Goal: Task Accomplishment & Management: Manage account settings

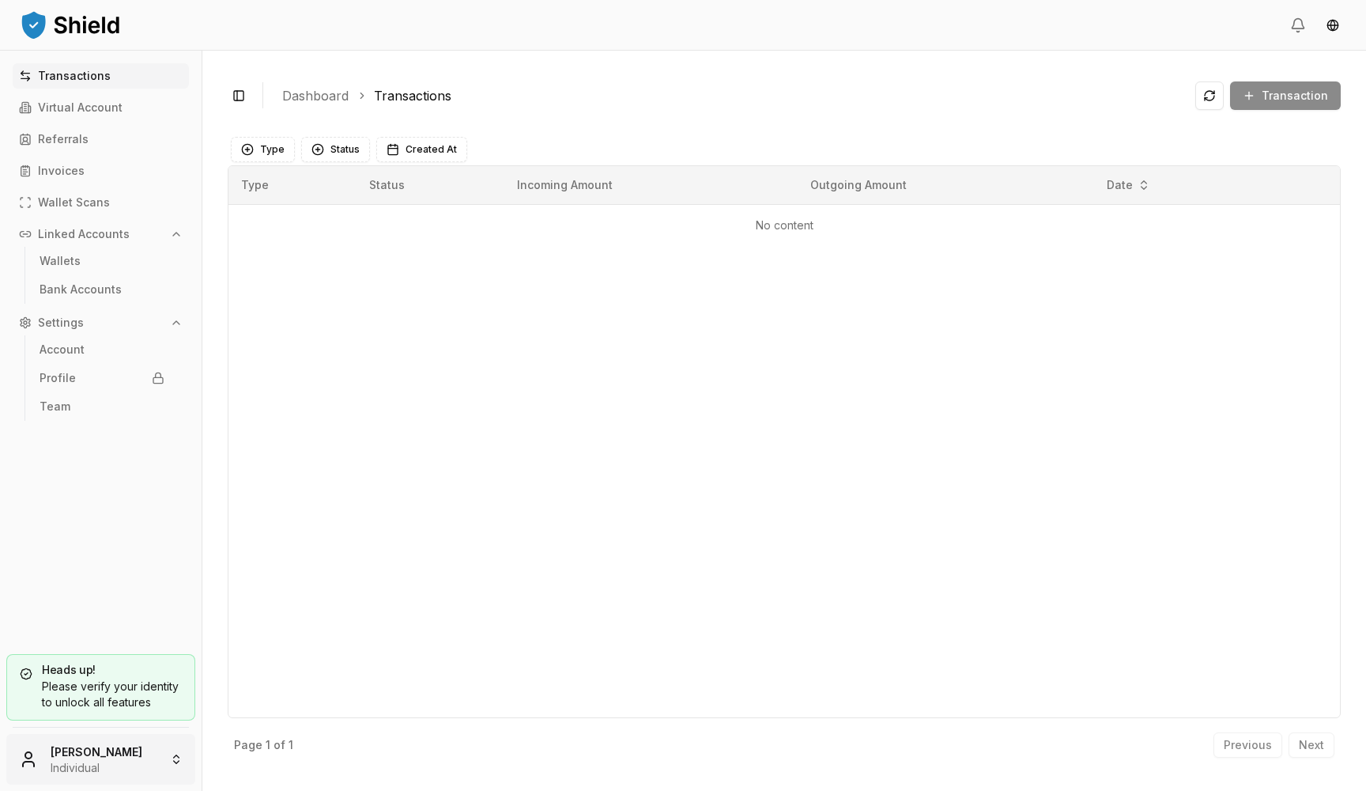
click at [59, 766] on html "Transactions Virtual Account Referrals Invoices Wallet Scans Linked Accounts Wa…" at bounding box center [683, 395] width 1366 height 791
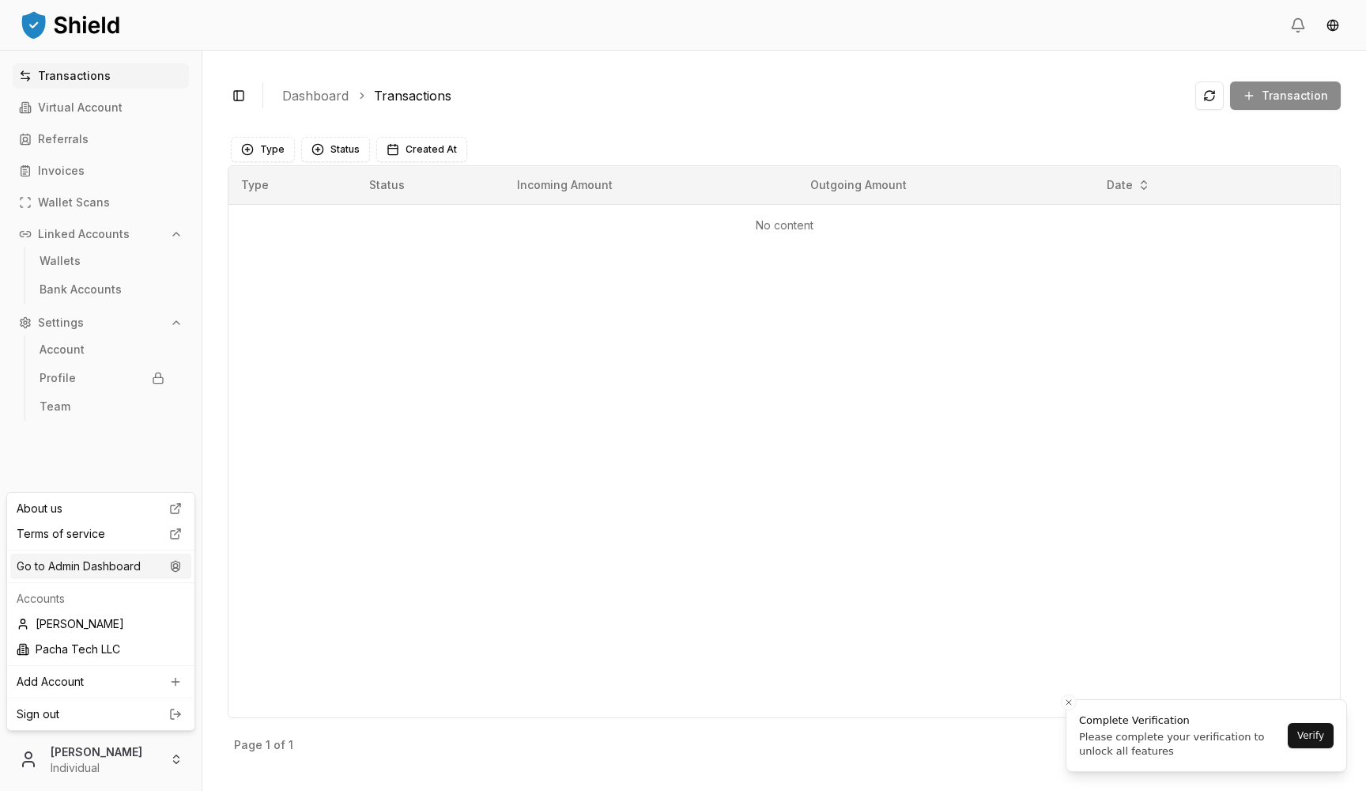
click at [117, 567] on div "Go to Admin Dashboard" at bounding box center [100, 566] width 181 height 25
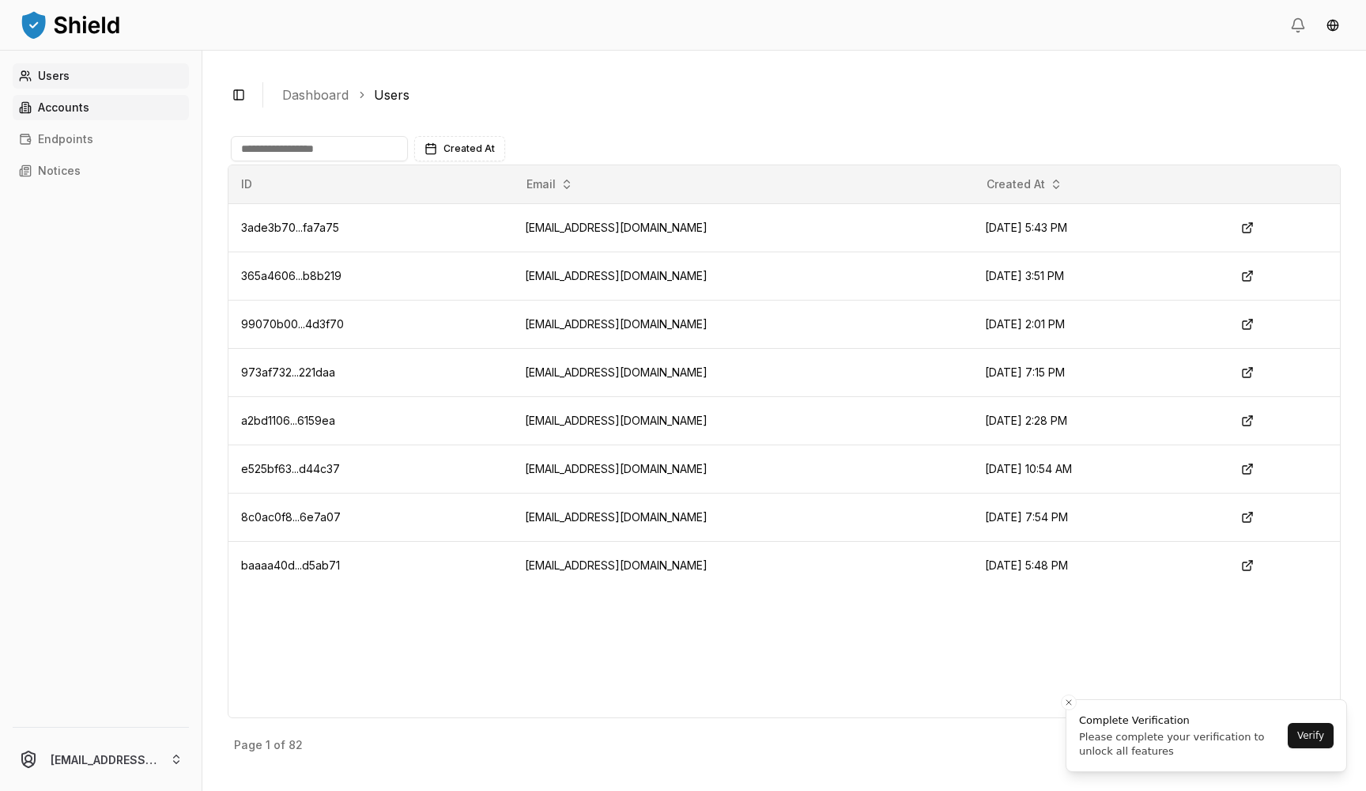
click at [88, 98] on link "Accounts" at bounding box center [101, 107] width 176 height 25
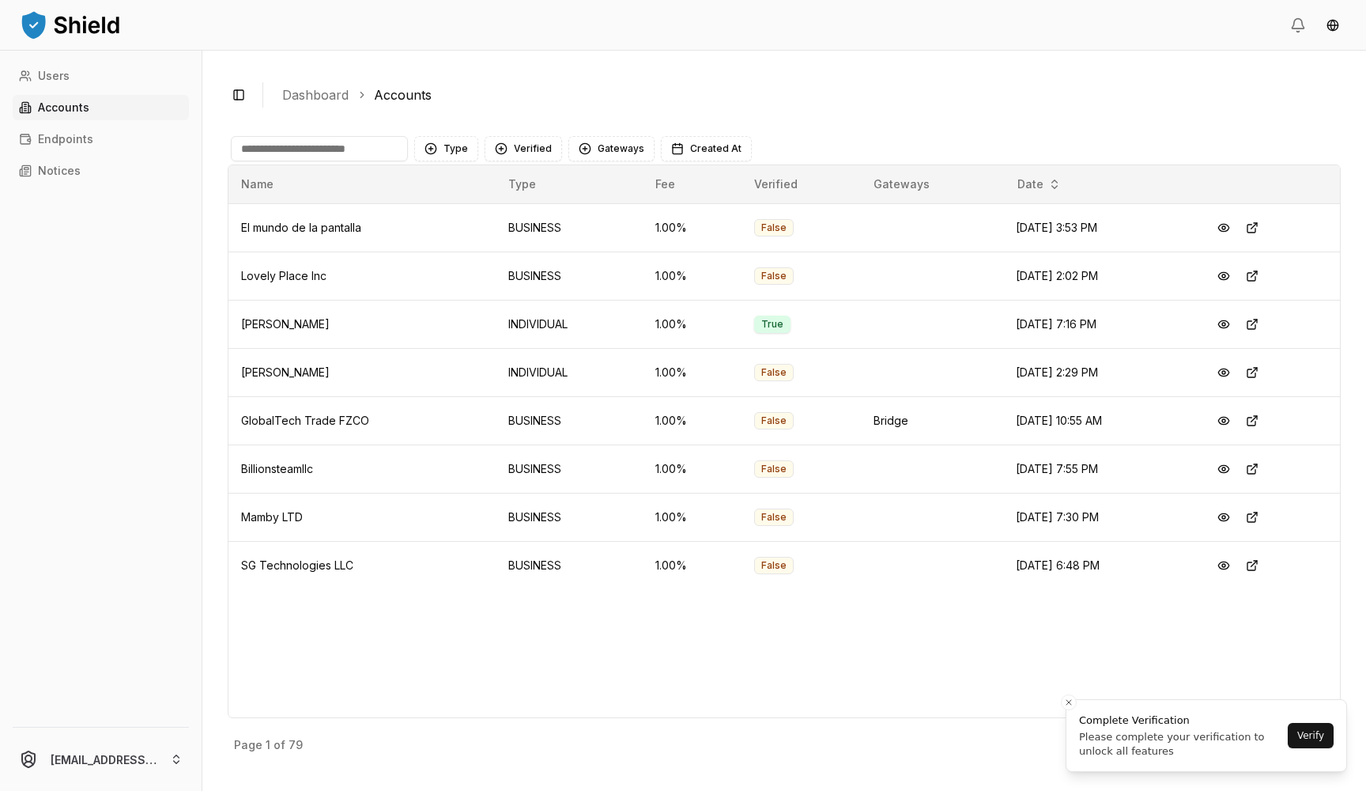
click at [328, 138] on input at bounding box center [319, 148] width 177 height 25
type input "**"
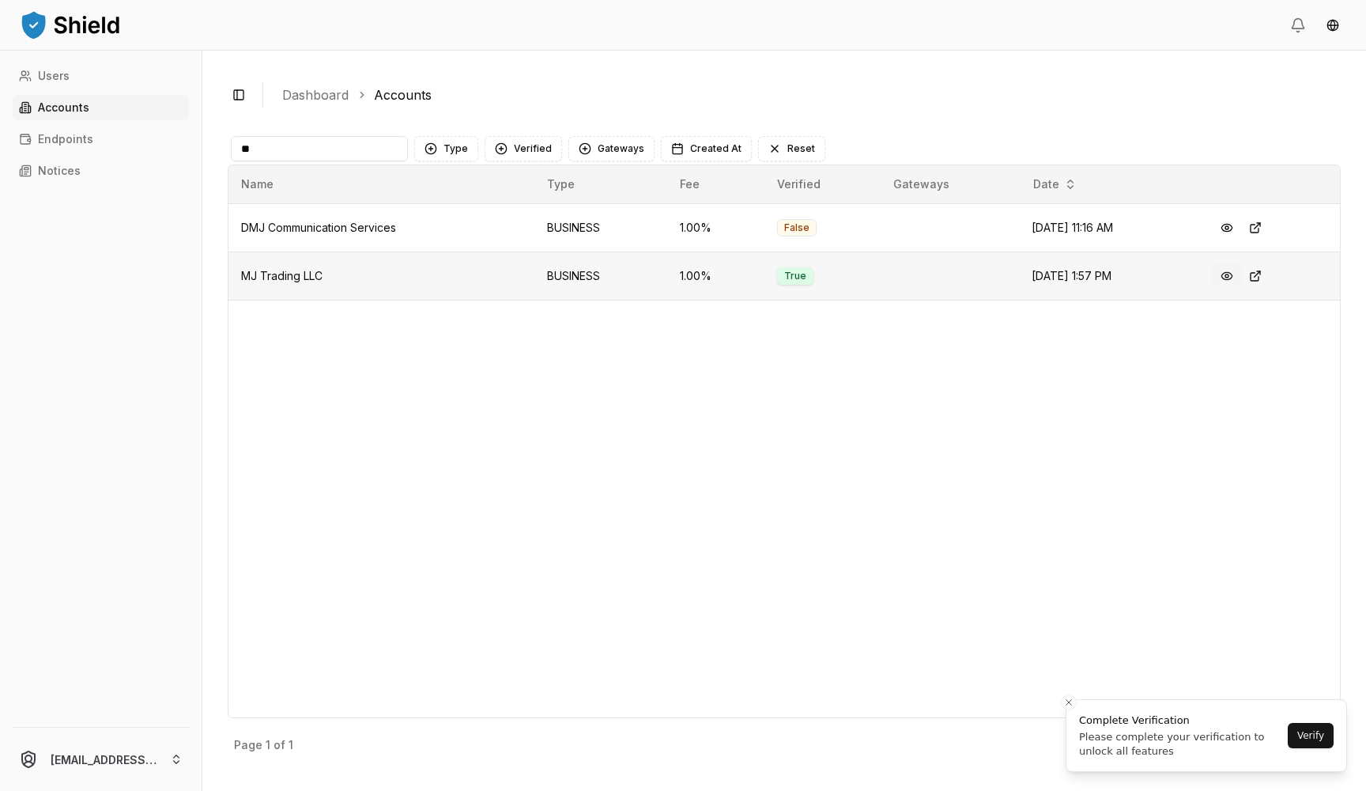
click at [1241, 276] on button at bounding box center [1227, 276] width 28 height 28
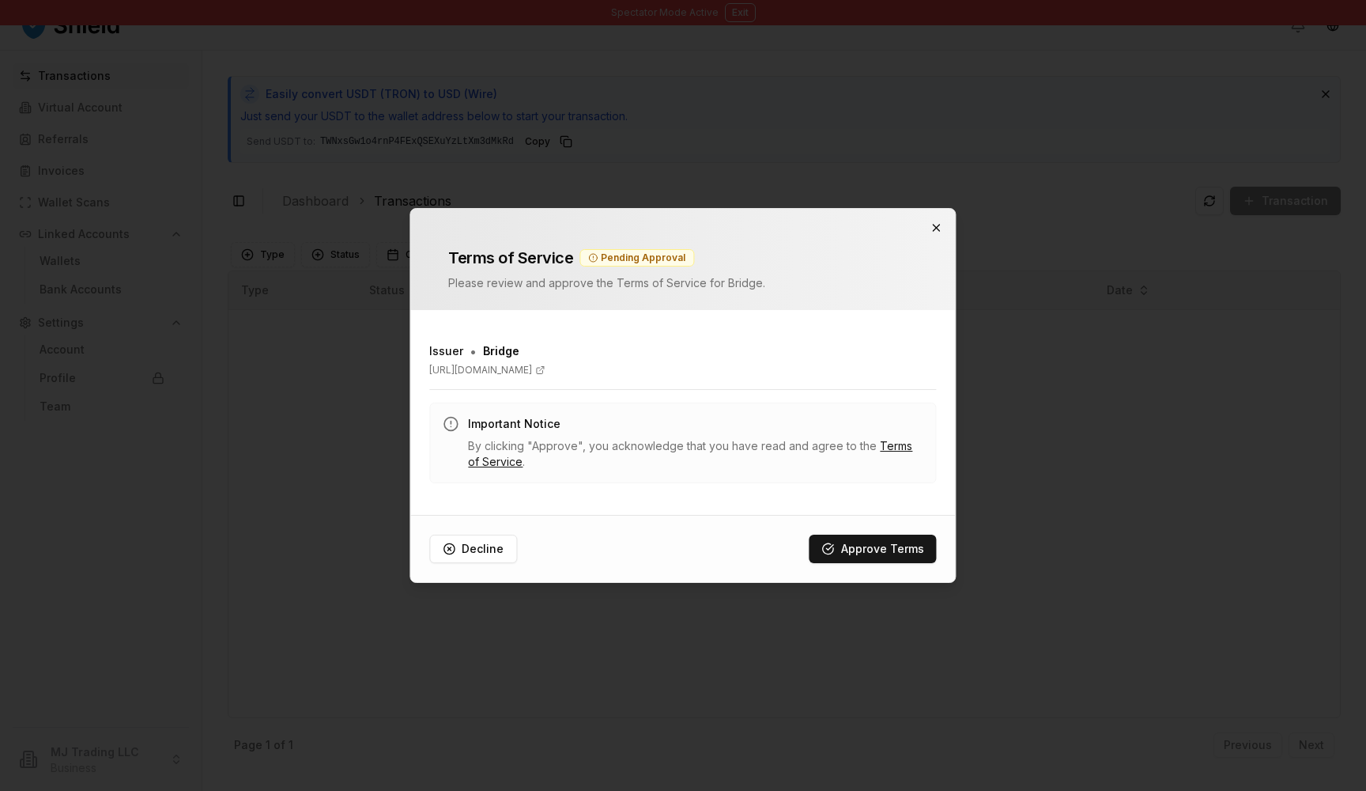
click at [939, 231] on icon "button" at bounding box center [937, 227] width 13 height 13
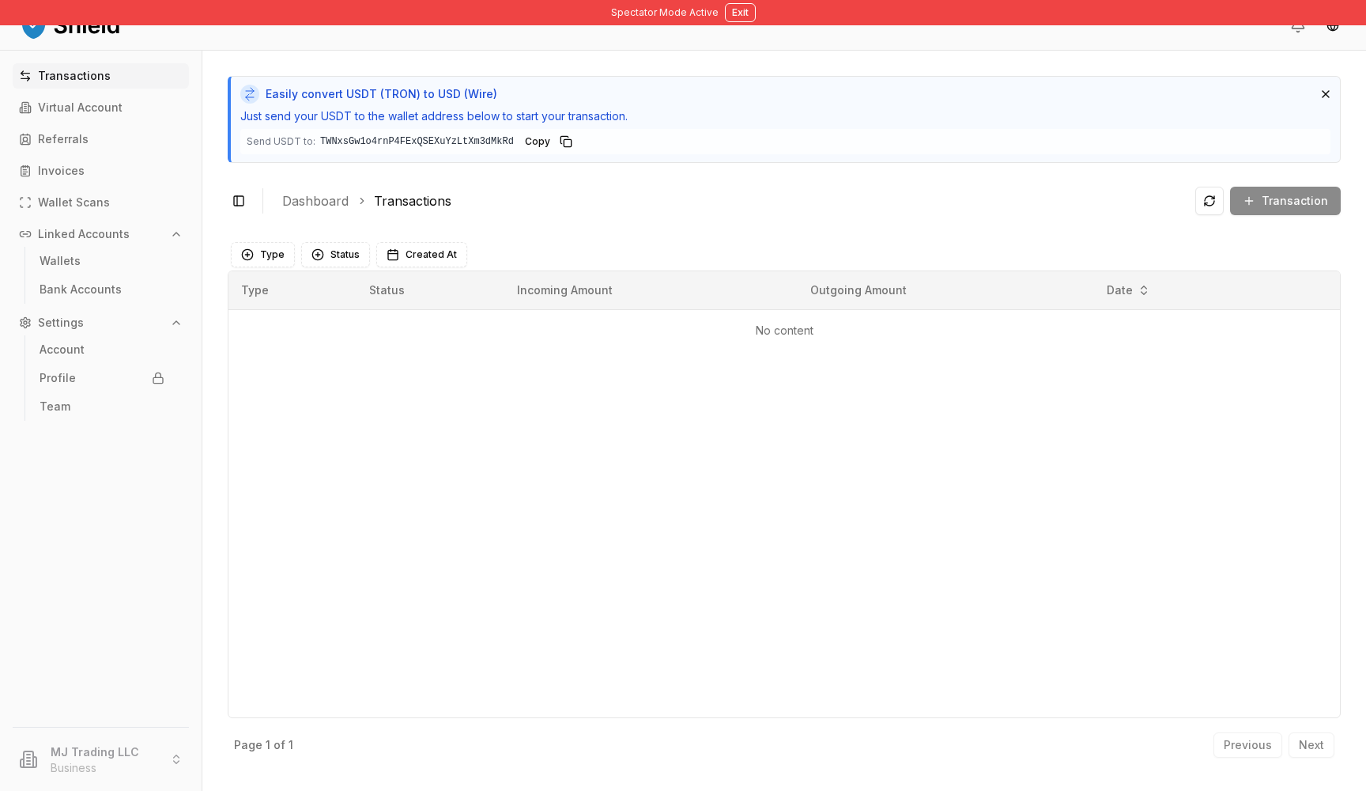
click at [127, 230] on button "Linked Accounts" at bounding box center [101, 233] width 176 height 25
click at [104, 224] on button "Linked Accounts" at bounding box center [101, 233] width 176 height 25
click at [86, 281] on link "Bank Accounts" at bounding box center [102, 289] width 138 height 25
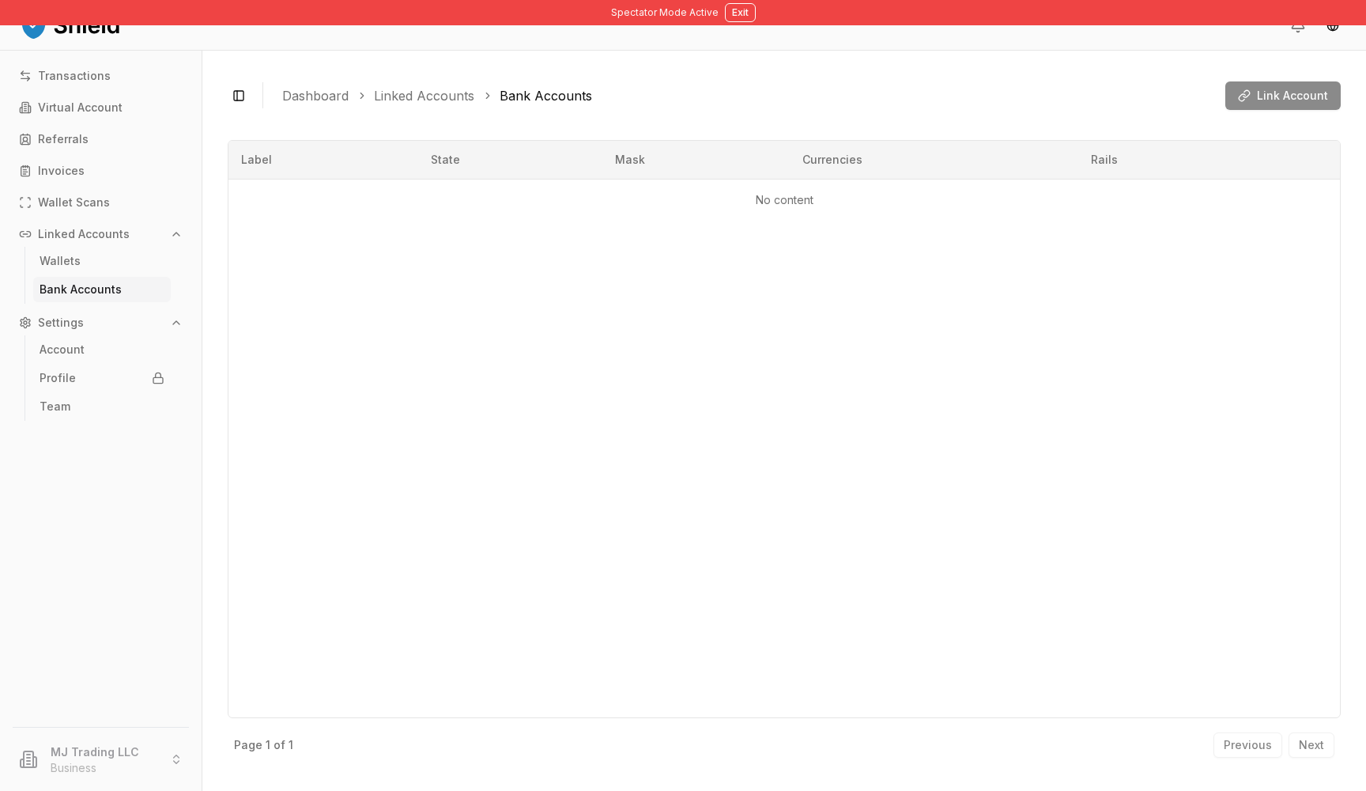
drag, startPoint x: 995, startPoint y: 410, endPoint x: 490, endPoint y: 719, distance: 591.7
click at [490, 720] on div "Page 1 of 1 Previous Next" at bounding box center [784, 741] width 1113 height 47
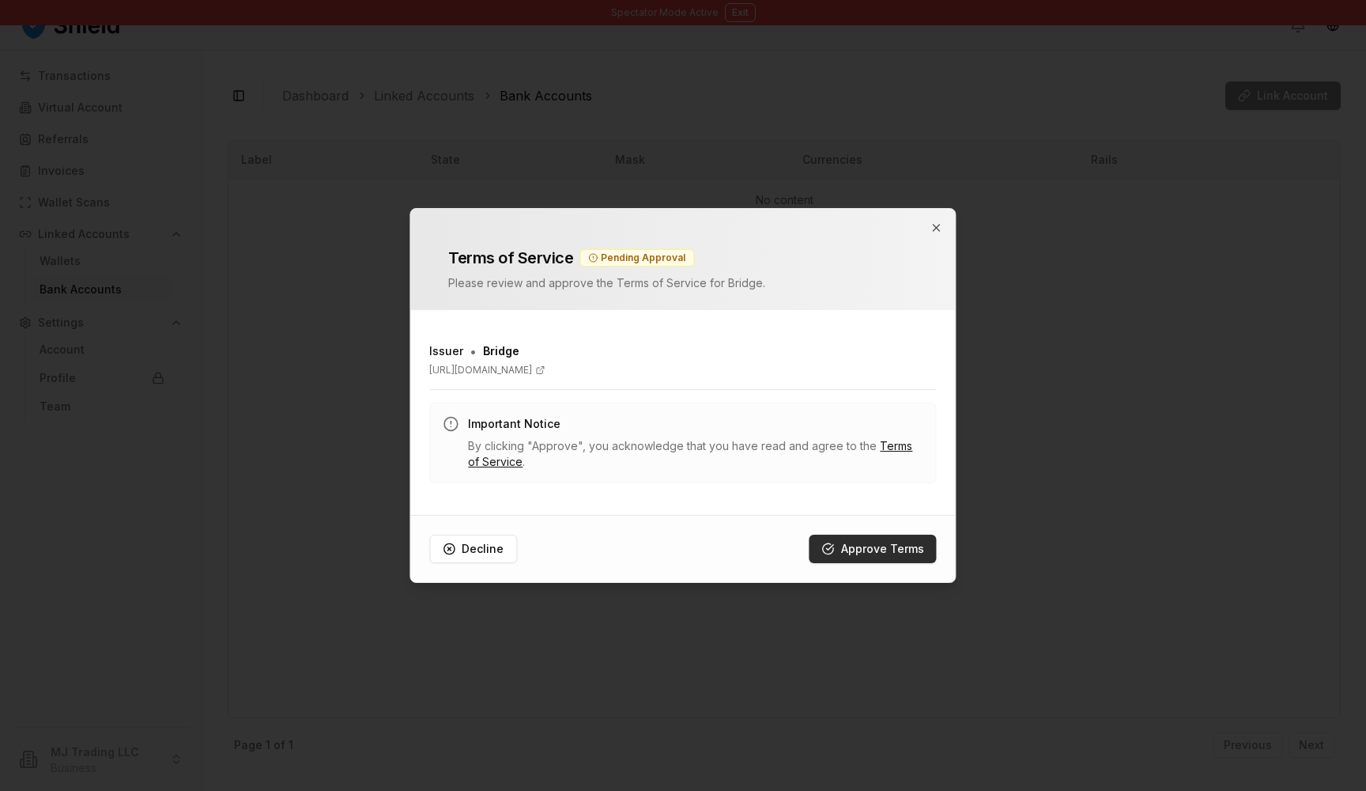
click at [852, 539] on button "Approve Terms" at bounding box center [873, 549] width 127 height 28
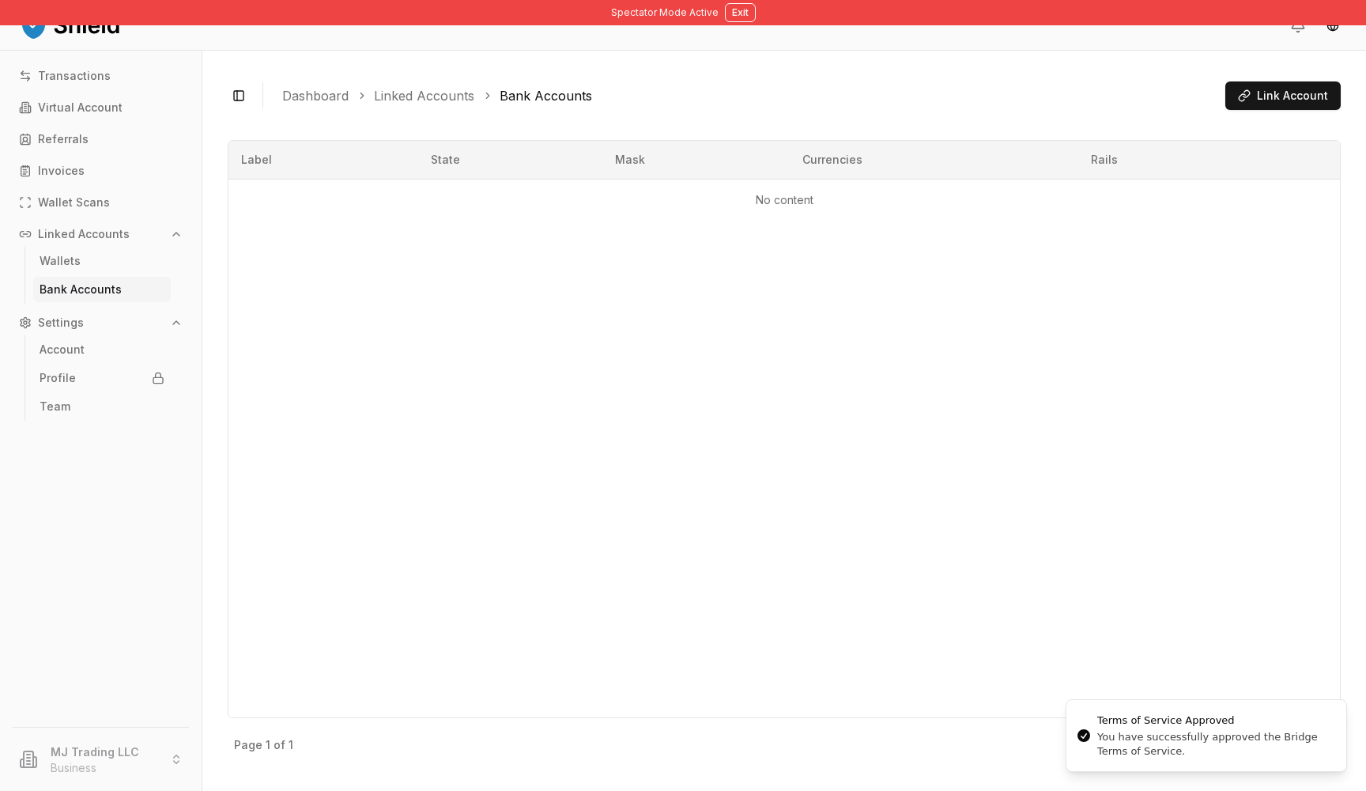
click at [72, 277] on link "Bank Accounts" at bounding box center [102, 289] width 138 height 25
click at [69, 269] on link "Wallets" at bounding box center [102, 260] width 138 height 25
click at [69, 261] on p "Wallets" at bounding box center [60, 260] width 41 height 11
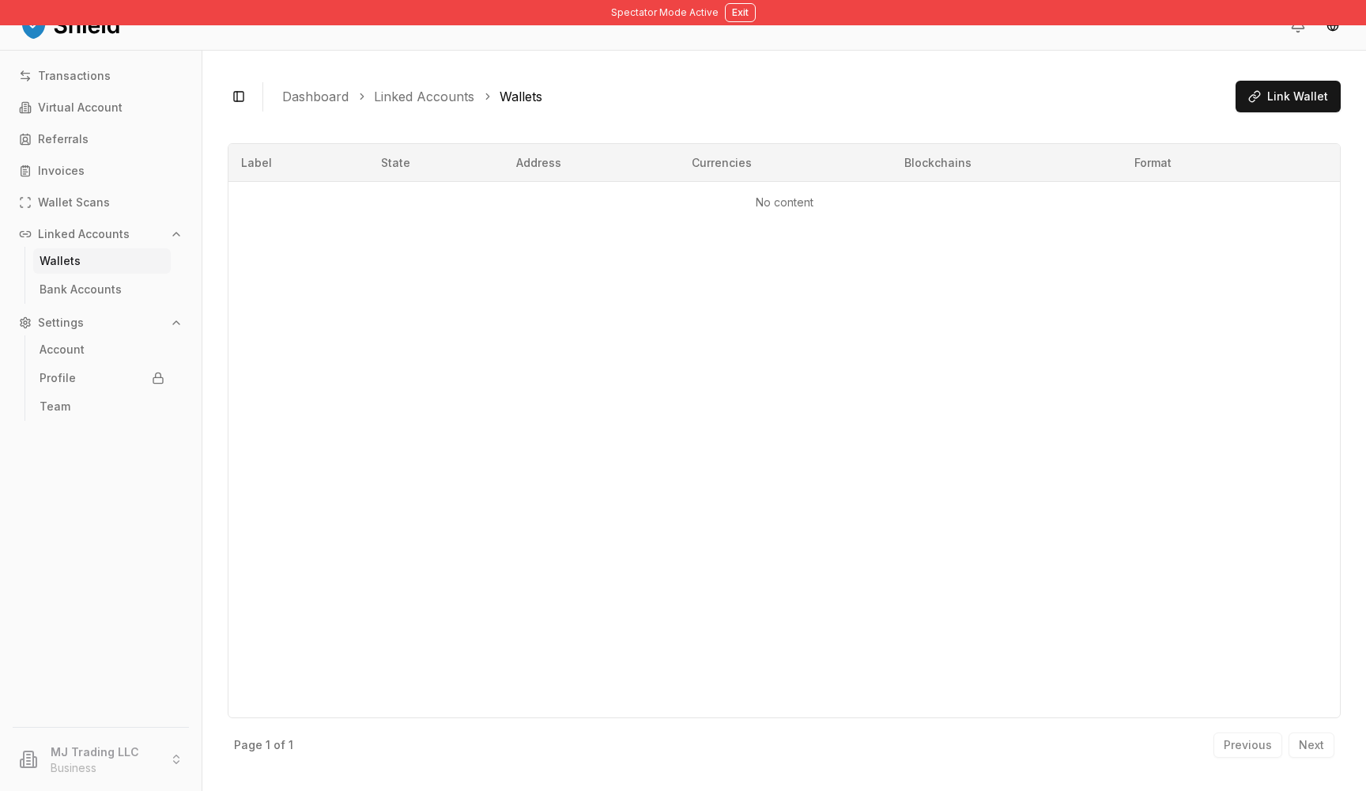
click at [78, 244] on button "Linked Accounts" at bounding box center [101, 233] width 176 height 25
click at [79, 237] on p "Linked Accounts" at bounding box center [84, 234] width 92 height 11
click at [53, 324] on p "Settings" at bounding box center [61, 322] width 46 height 11
click at [72, 236] on p "Linked Accounts" at bounding box center [84, 234] width 92 height 11
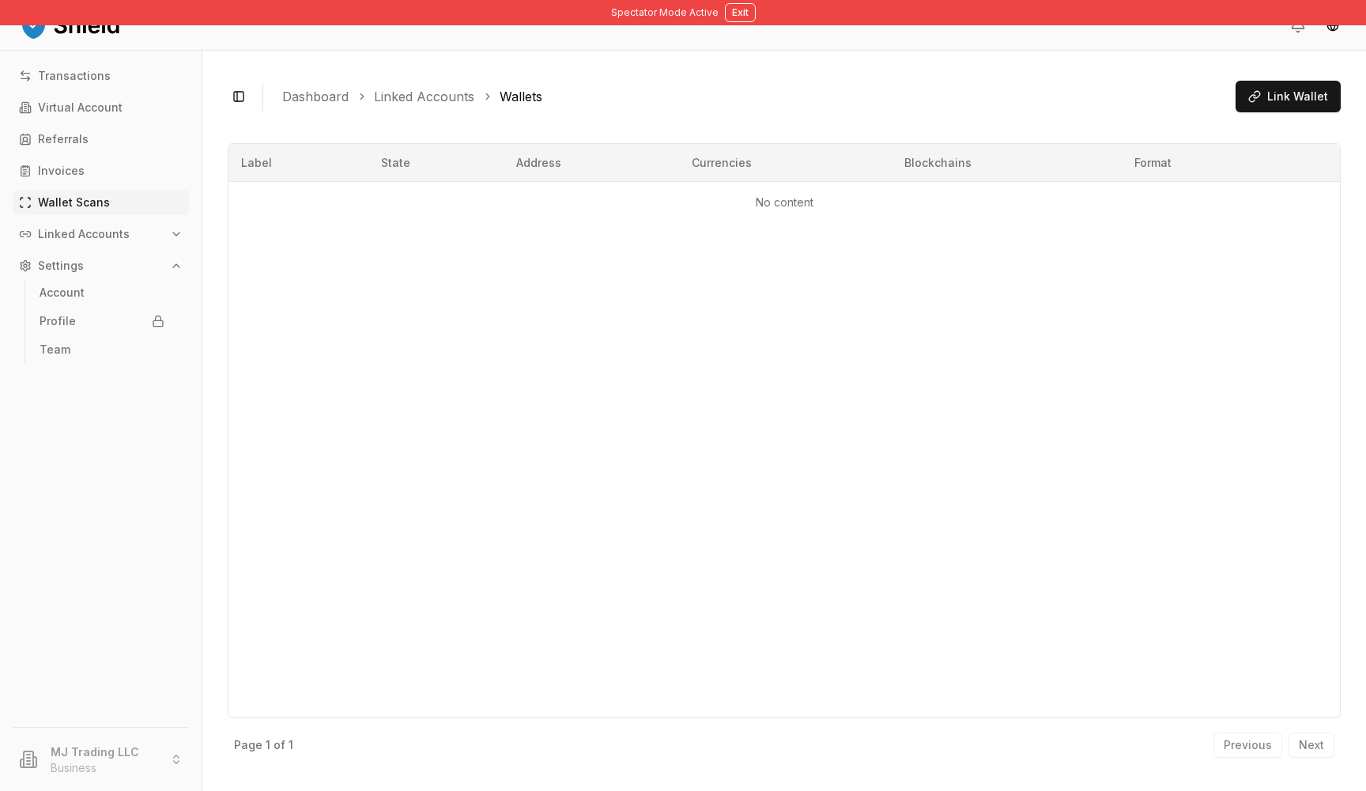
click at [77, 202] on p "Wallet Scans" at bounding box center [74, 202] width 72 height 11
click at [81, 170] on p "Invoices" at bounding box center [61, 170] width 47 height 11
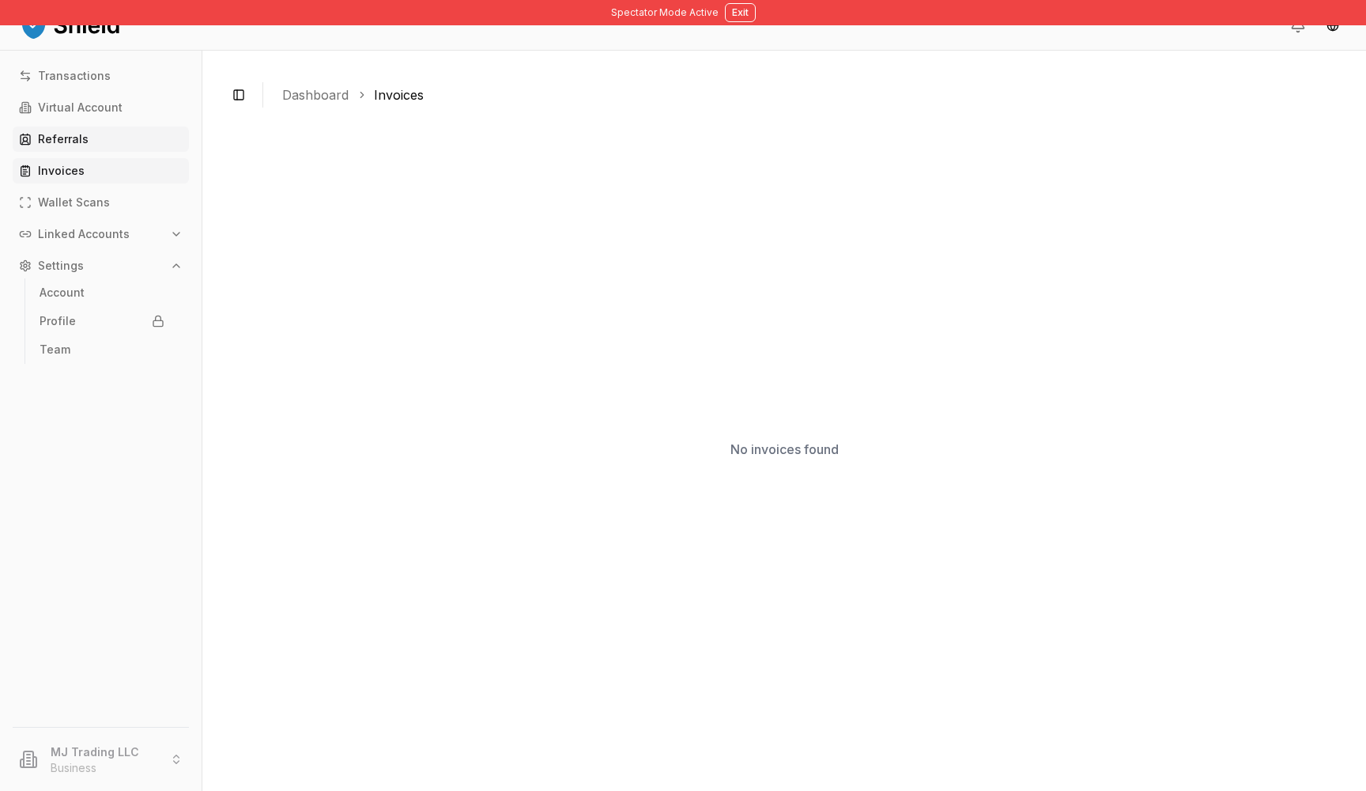
click at [84, 138] on p "Referrals" at bounding box center [63, 139] width 51 height 11
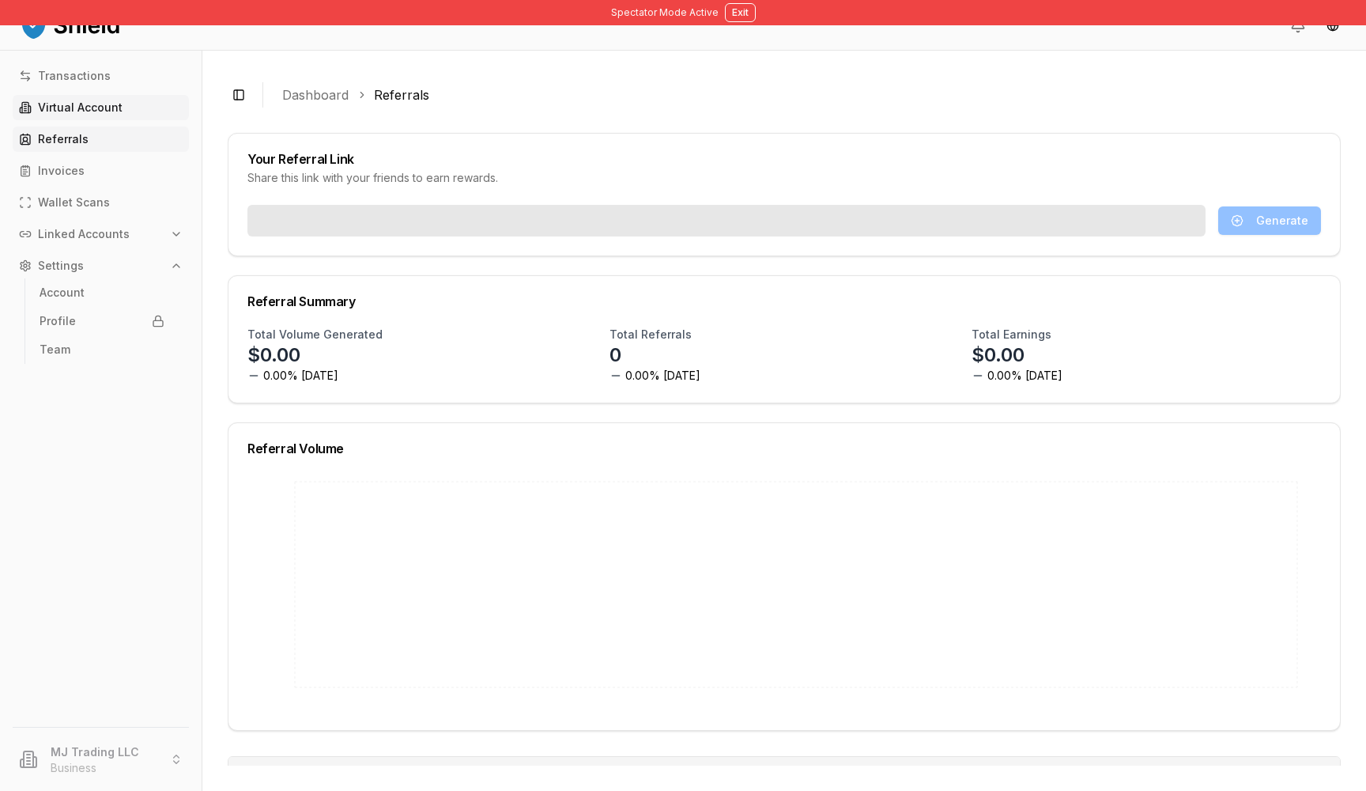
click at [92, 102] on p "Virtual Account" at bounding box center [80, 107] width 85 height 11
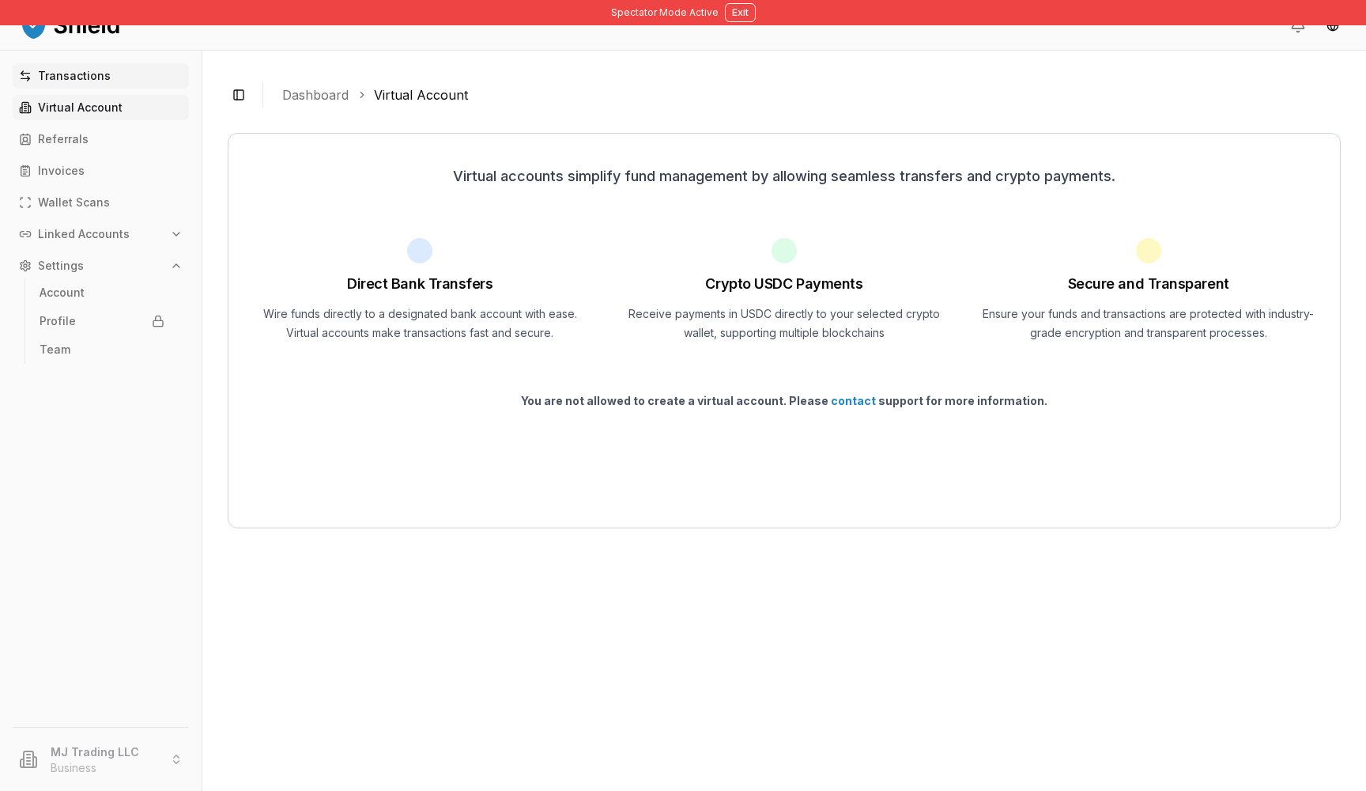
click at [102, 74] on p "Transactions" at bounding box center [74, 75] width 73 height 11
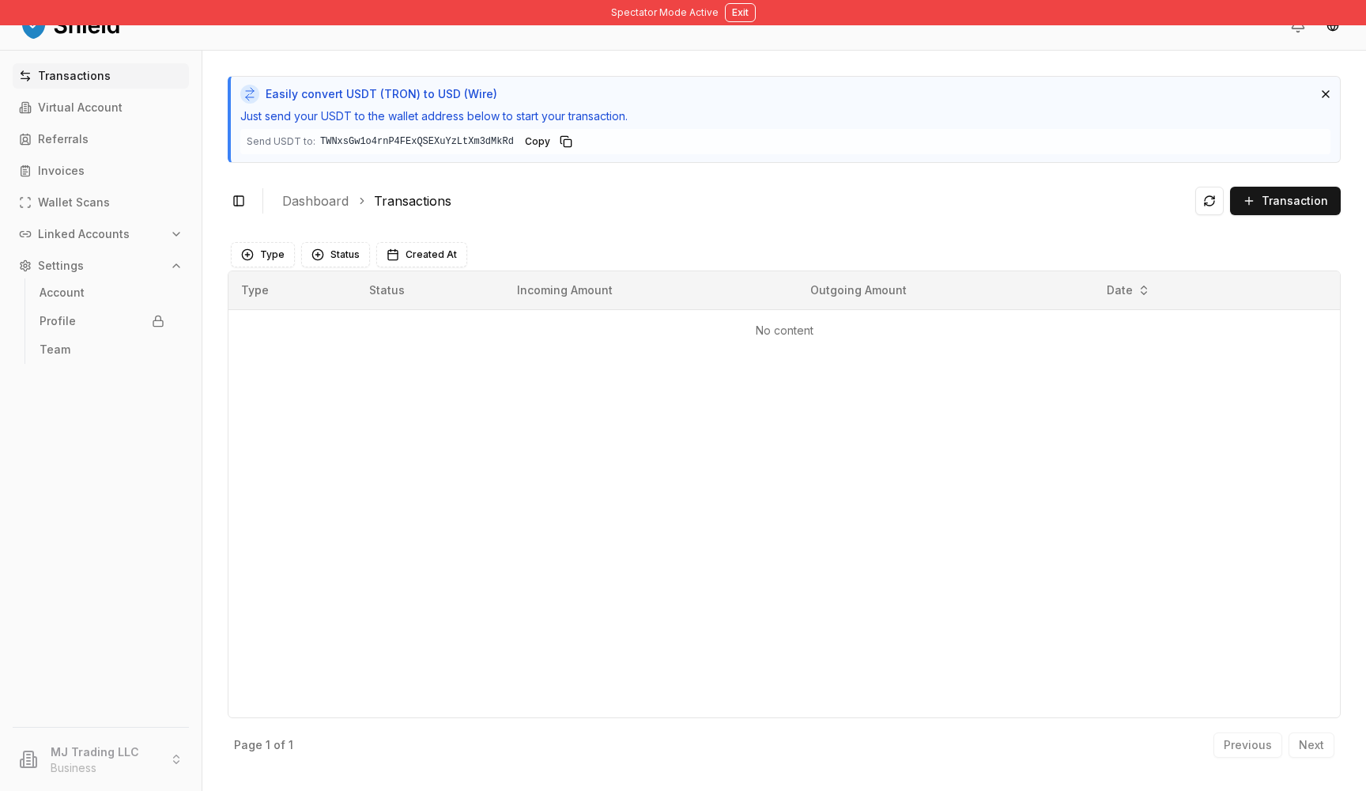
click at [602, 413] on div "Type Status Incoming Amount Outgoing Amount Date No content" at bounding box center [784, 494] width 1113 height 448
click at [106, 237] on p "Linked Accounts" at bounding box center [84, 234] width 92 height 11
click at [93, 275] on ul "Bank Accounts" at bounding box center [102, 289] width 154 height 28
click at [93, 265] on link "Wallets" at bounding box center [102, 260] width 138 height 25
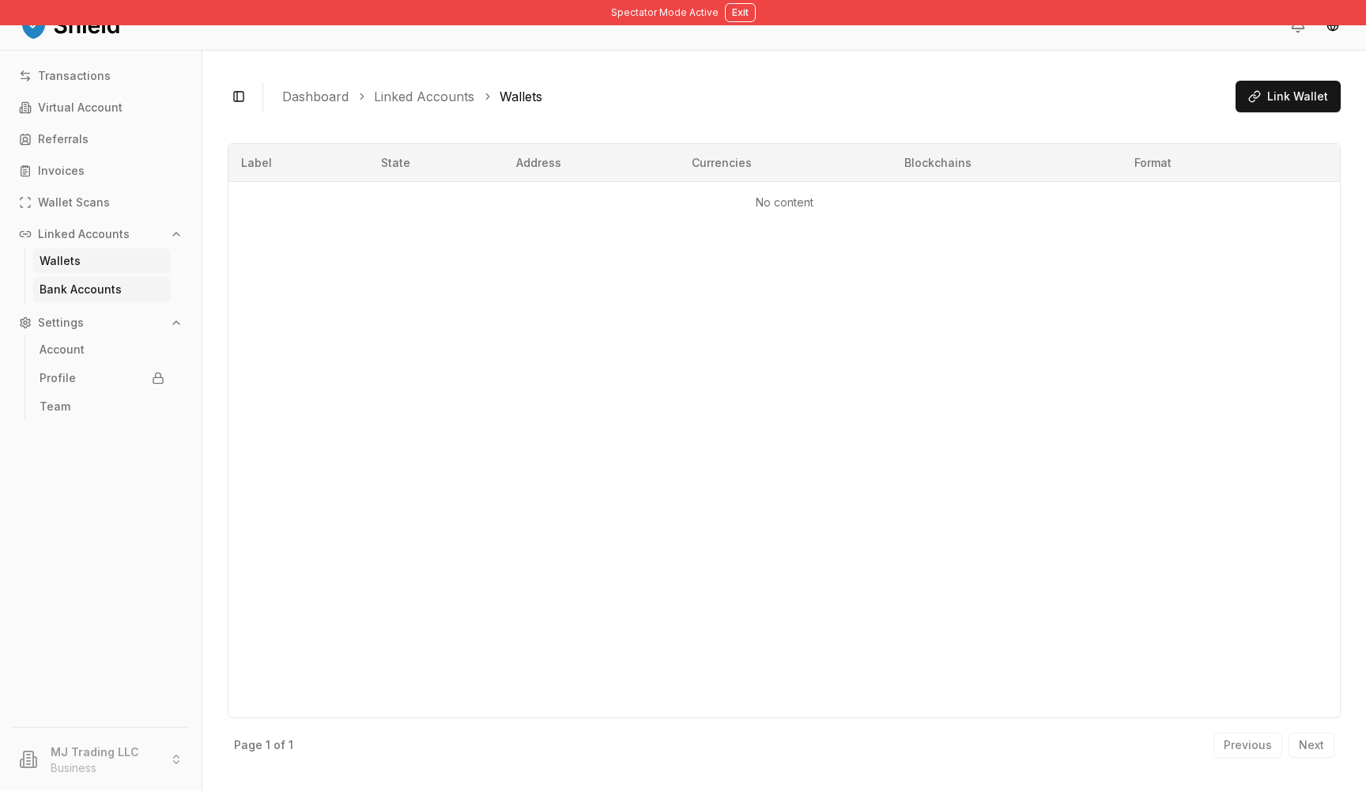
click at [97, 281] on link "Bank Accounts" at bounding box center [102, 289] width 138 height 25
click at [746, 21] on button "Exit" at bounding box center [740, 12] width 31 height 19
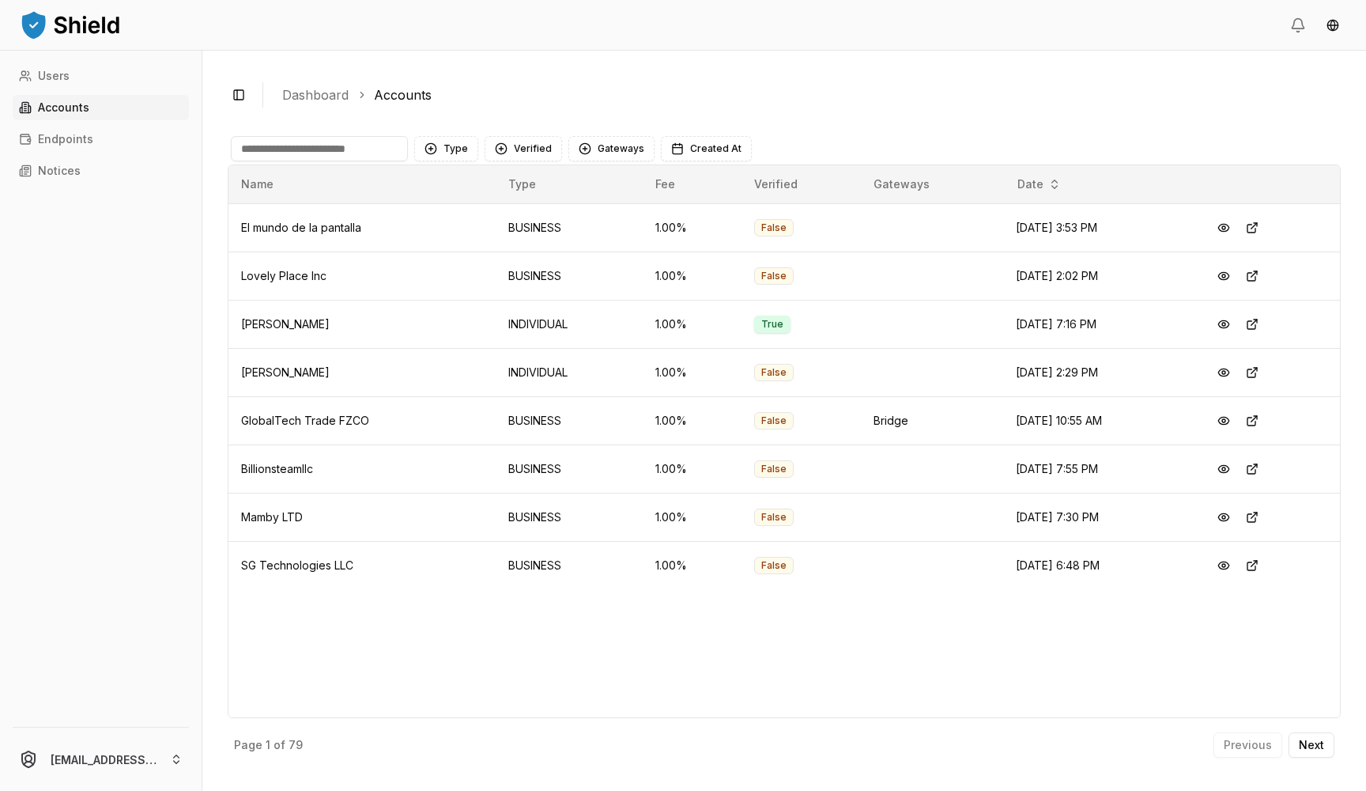
click at [392, 146] on input at bounding box center [319, 148] width 177 height 25
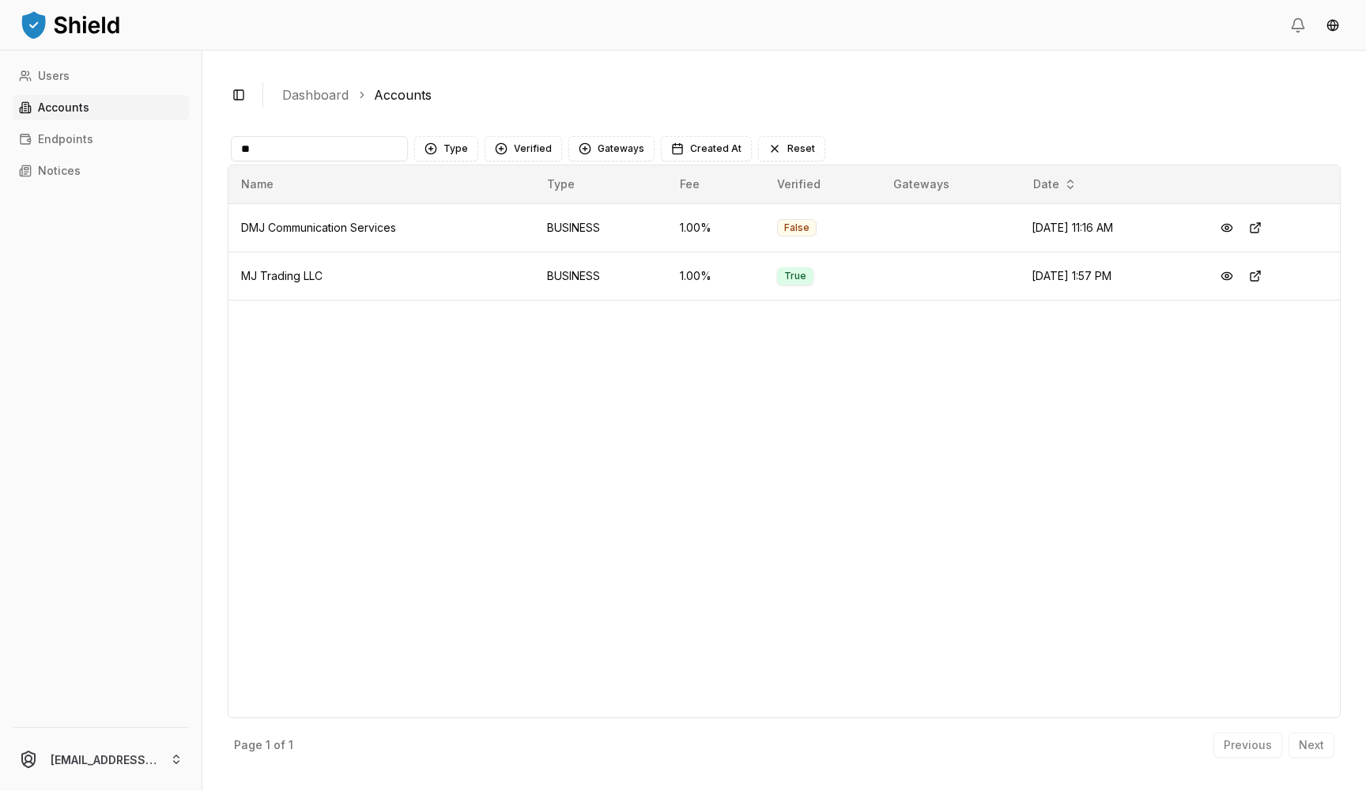
type input "**"
click at [1238, 272] on button at bounding box center [1227, 276] width 28 height 28
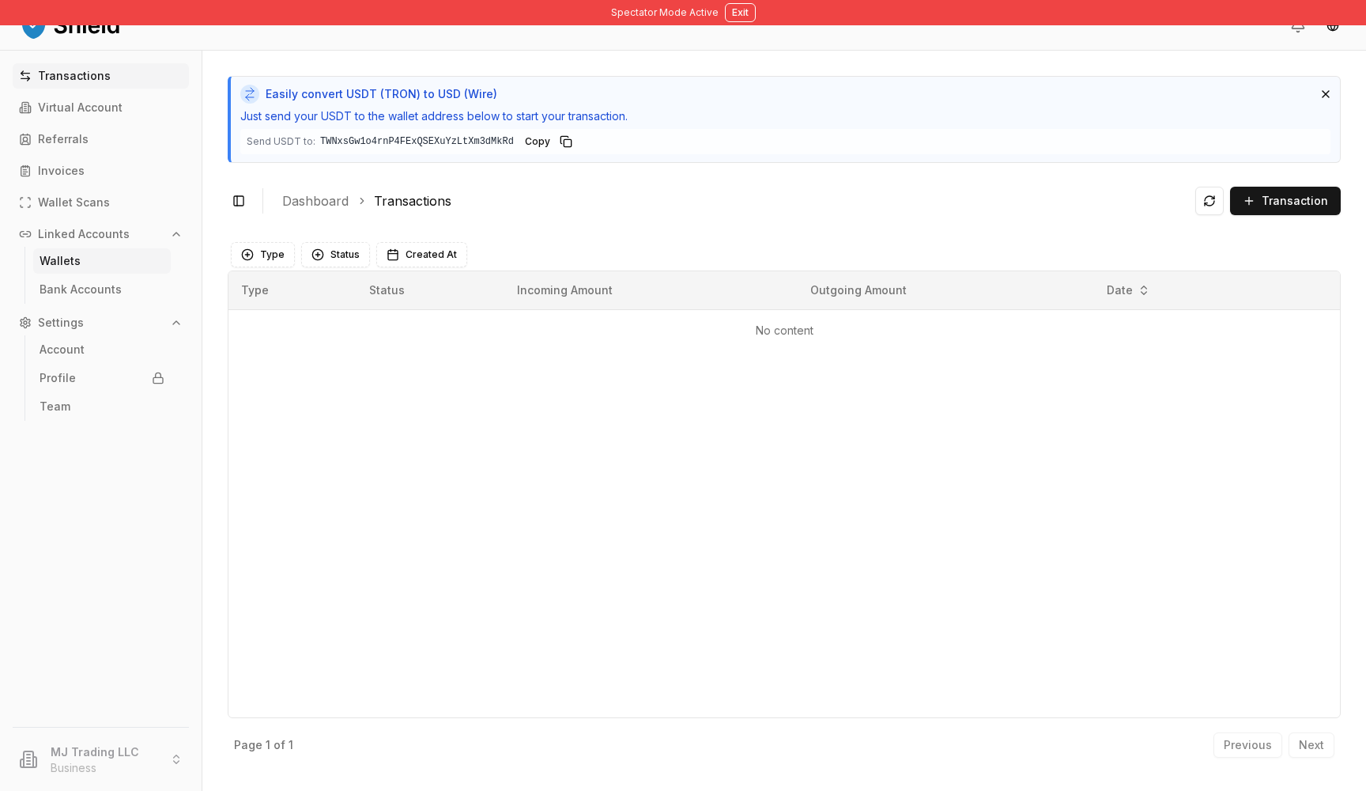
click at [107, 254] on link "Wallets" at bounding box center [102, 260] width 138 height 25
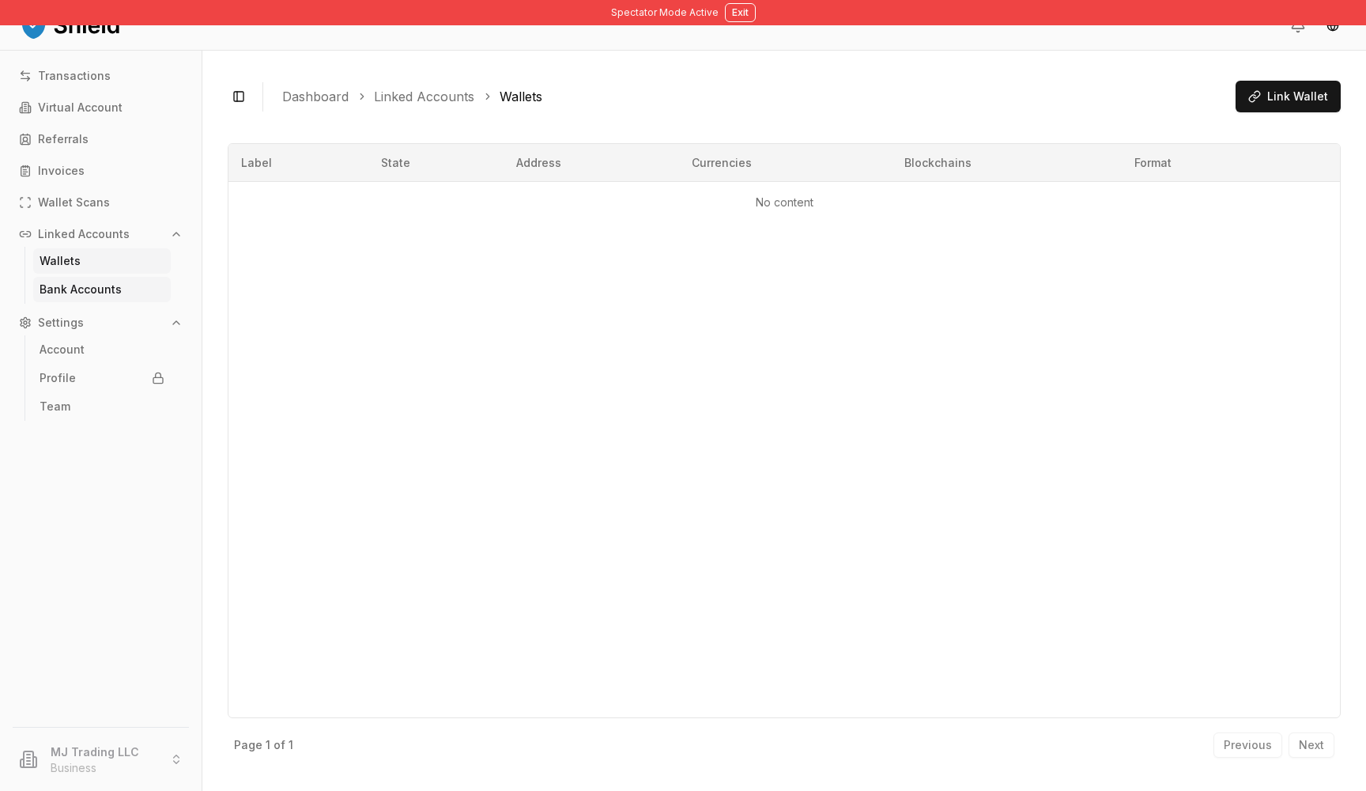
click at [130, 293] on link "Bank Accounts" at bounding box center [102, 289] width 138 height 25
click at [118, 273] on link "Wallets" at bounding box center [102, 260] width 138 height 25
click at [747, 17] on button "Exit" at bounding box center [740, 12] width 31 height 19
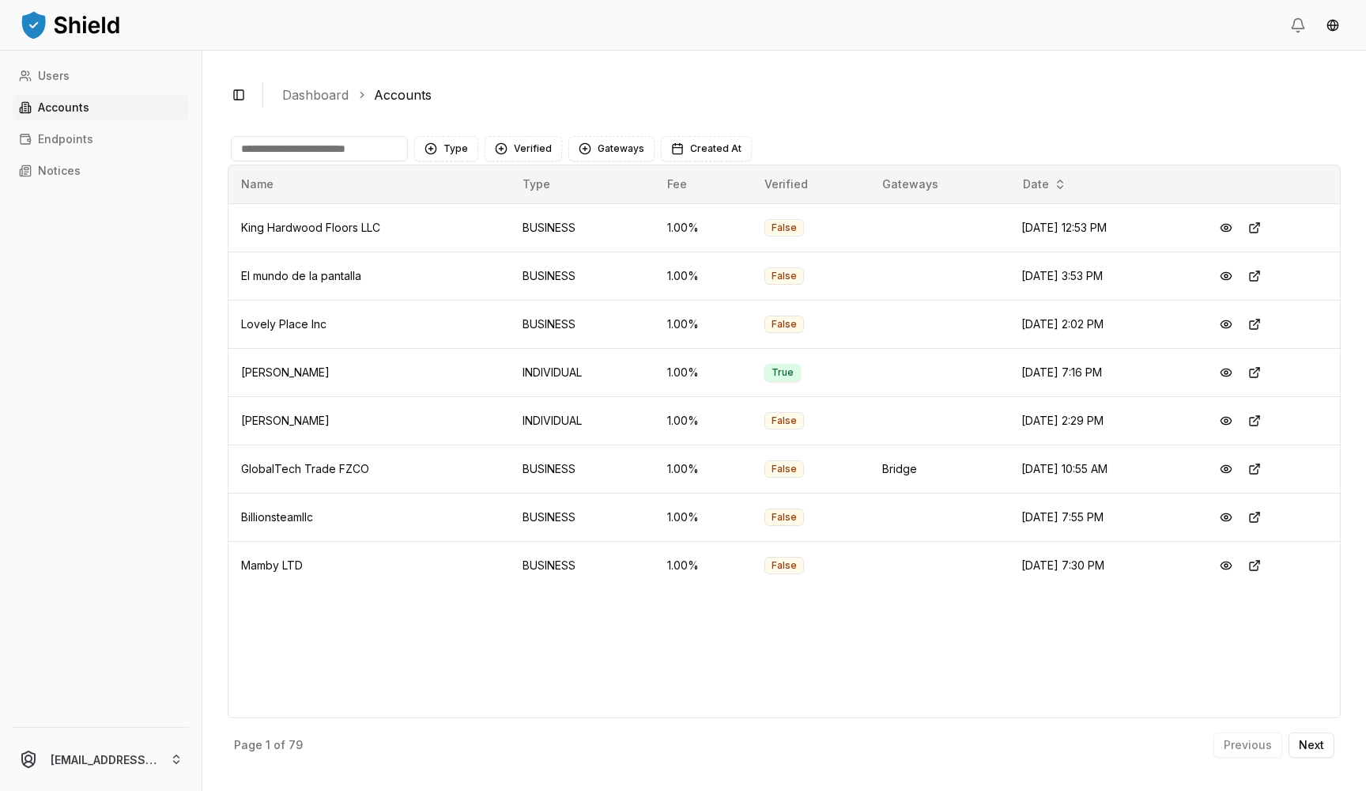
click at [327, 136] on input at bounding box center [319, 148] width 177 height 25
type input "**"
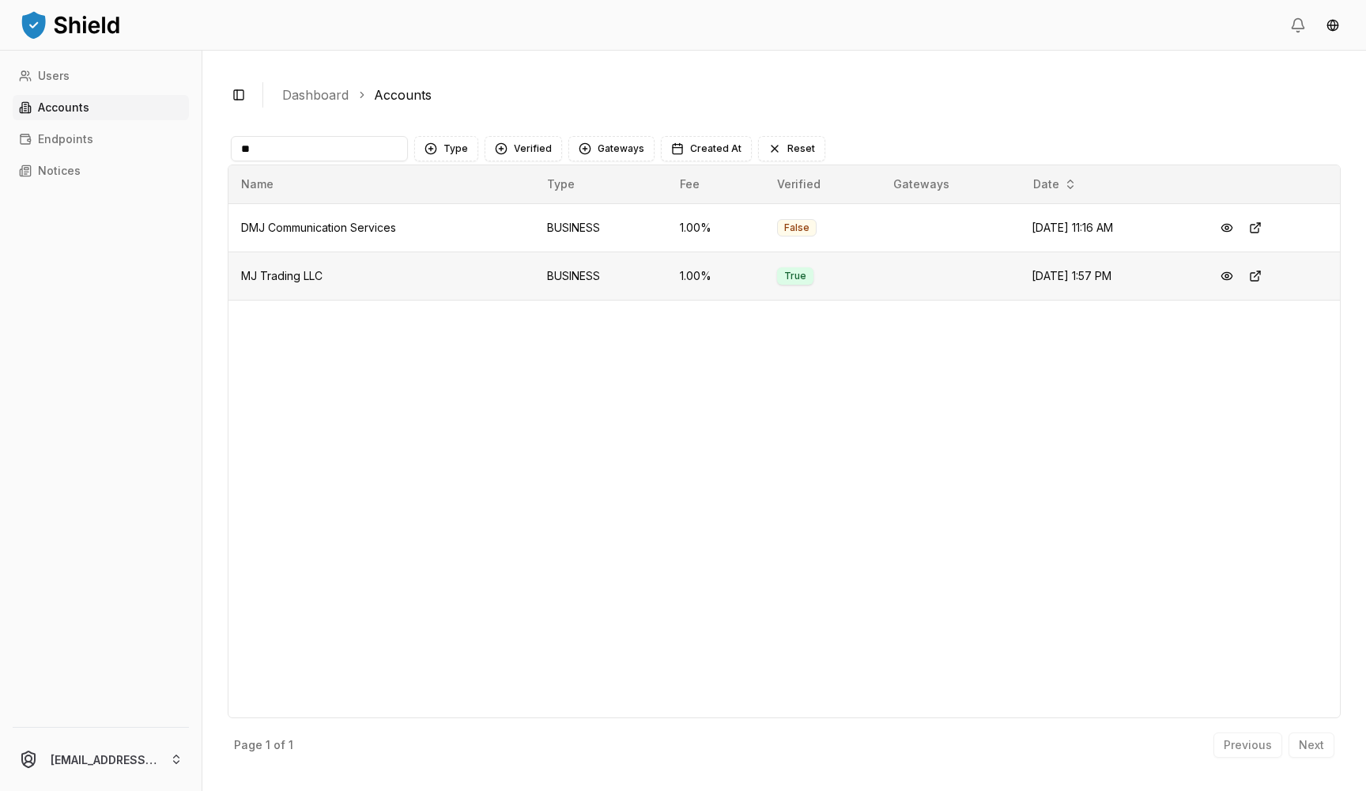
click at [253, 279] on span "MJ Trading LLC" at bounding box center [281, 275] width 81 height 13
click at [1259, 282] on button at bounding box center [1255, 276] width 28 height 28
click at [427, 217] on td "DMJ Communication Services" at bounding box center [382, 227] width 306 height 48
click at [333, 222] on span "DMJ Communication Services" at bounding box center [318, 227] width 155 height 13
click at [1241, 239] on button at bounding box center [1227, 227] width 28 height 28
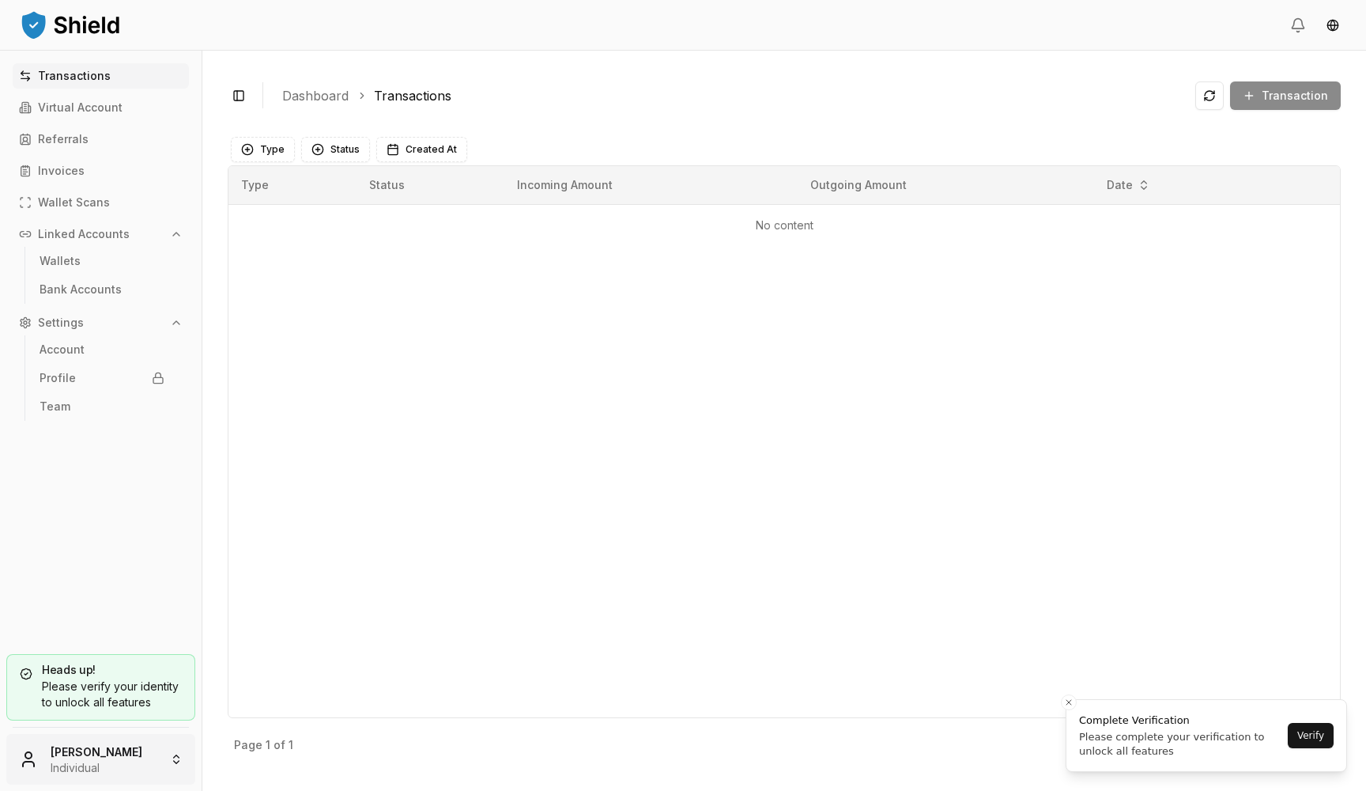
click at [114, 774] on html "Transactions Virtual Account Referrals Invoices Wallet Scans Linked Accounts Wa…" at bounding box center [683, 395] width 1366 height 791
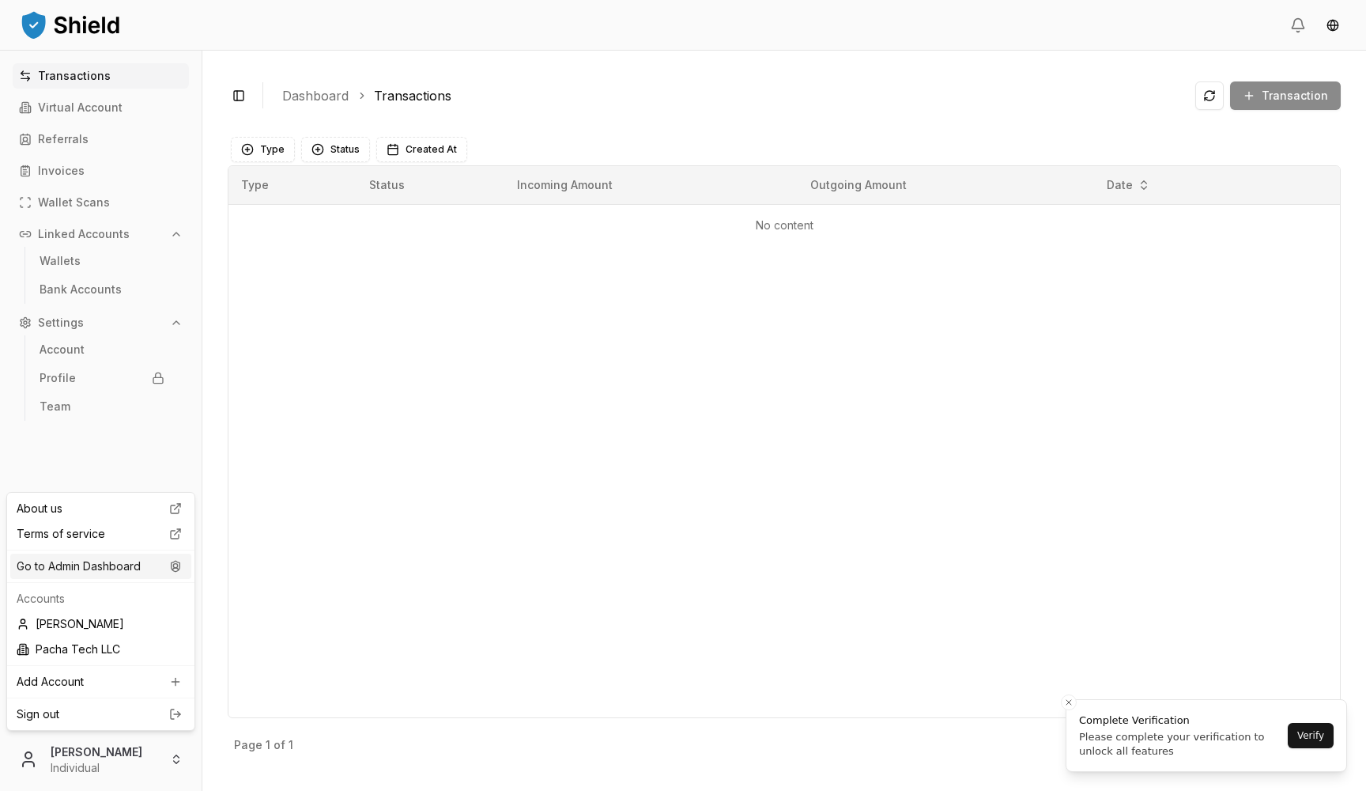
click at [118, 565] on div "Go to Admin Dashboard" at bounding box center [100, 566] width 181 height 25
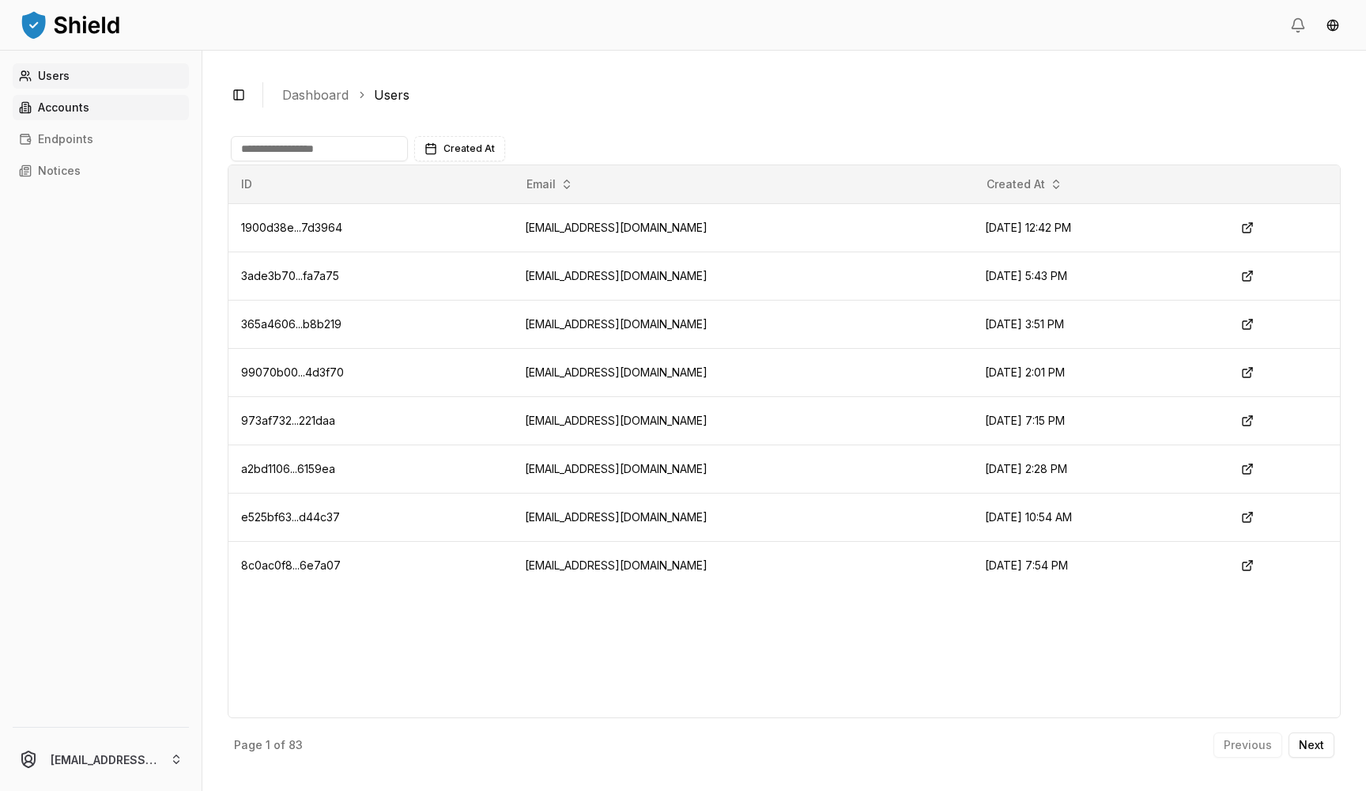
click at [111, 108] on link "Accounts" at bounding box center [101, 107] width 176 height 25
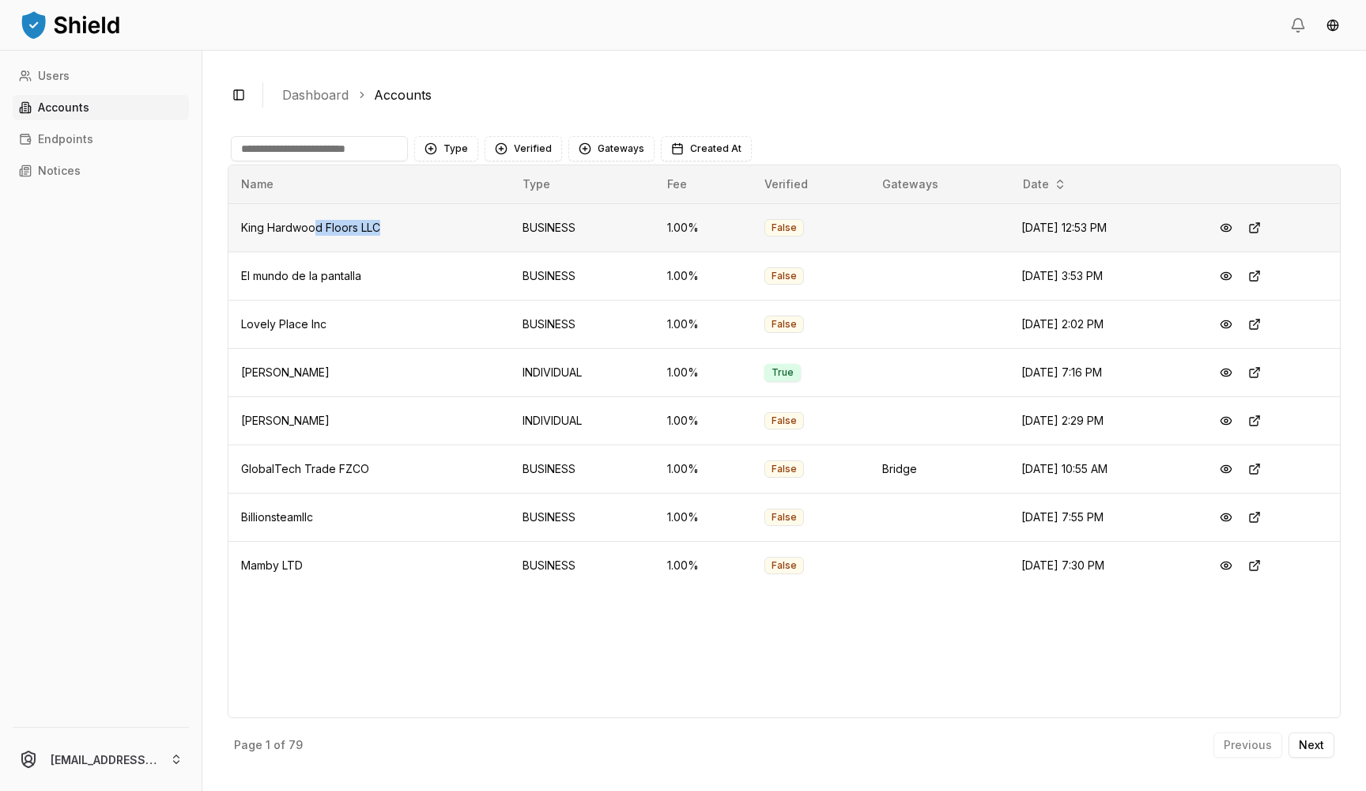
click at [316, 234] on td "King Hardwood Floors LLC" at bounding box center [370, 227] width 282 height 48
click at [323, 271] on span "El mundo de la pantalla" at bounding box center [301, 275] width 120 height 13
drag, startPoint x: 297, startPoint y: 141, endPoint x: 539, endPoint y: 373, distance: 336.1
click at [323, 169] on div "Type Verified Gateways Created At Name Type Fee Verified Gateways Date King Har…" at bounding box center [784, 449] width 1113 height 633
click at [350, 142] on input at bounding box center [319, 148] width 177 height 25
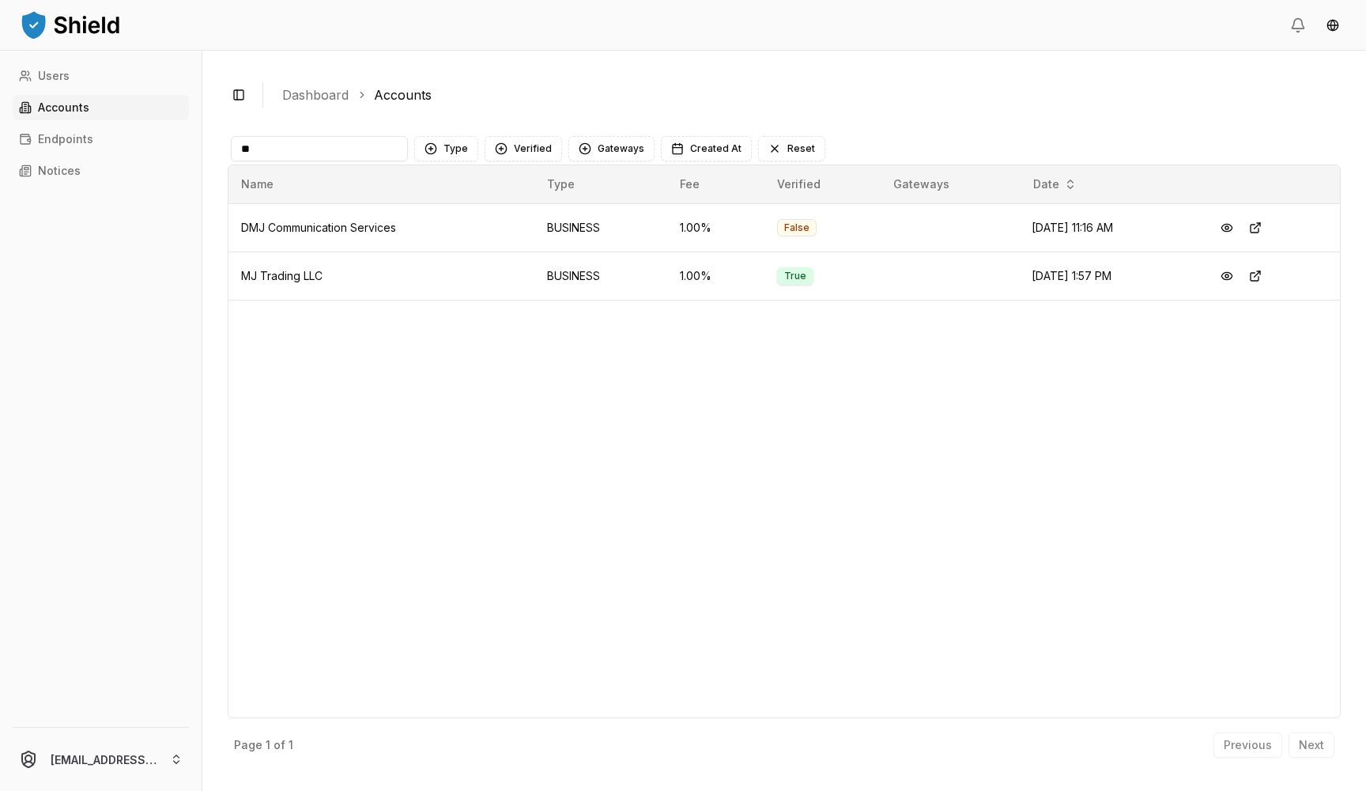
type input "**"
click at [797, 543] on div "Name Type Fee Verified Gateways Date DMJ Communication Services BUSINESS 1.00 %…" at bounding box center [784, 441] width 1113 height 554
click at [317, 283] on td "MJ Trading LLC" at bounding box center [382, 275] width 306 height 48
click at [1266, 278] on button at bounding box center [1255, 276] width 28 height 28
click at [391, 149] on input "**" at bounding box center [319, 148] width 177 height 25
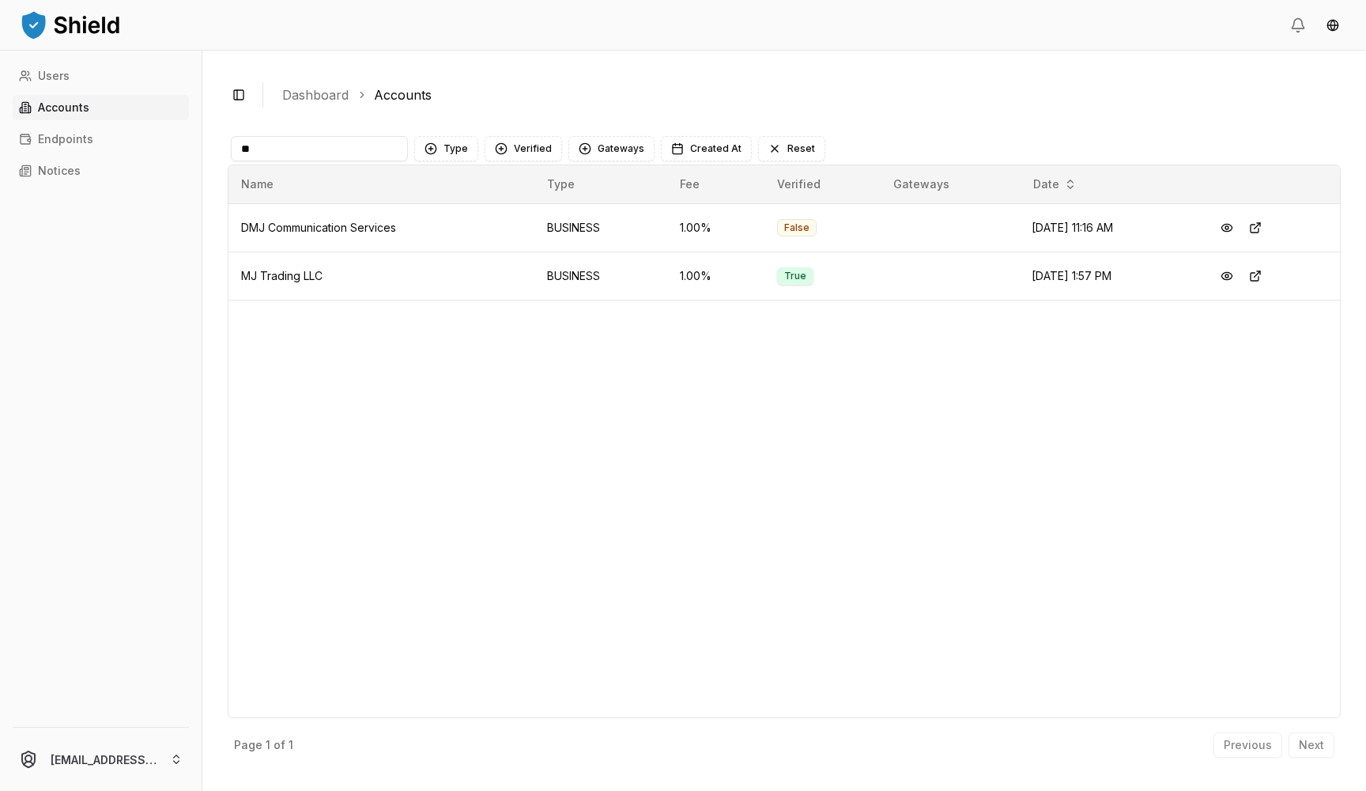
click at [391, 149] on input "**" at bounding box center [319, 148] width 177 height 25
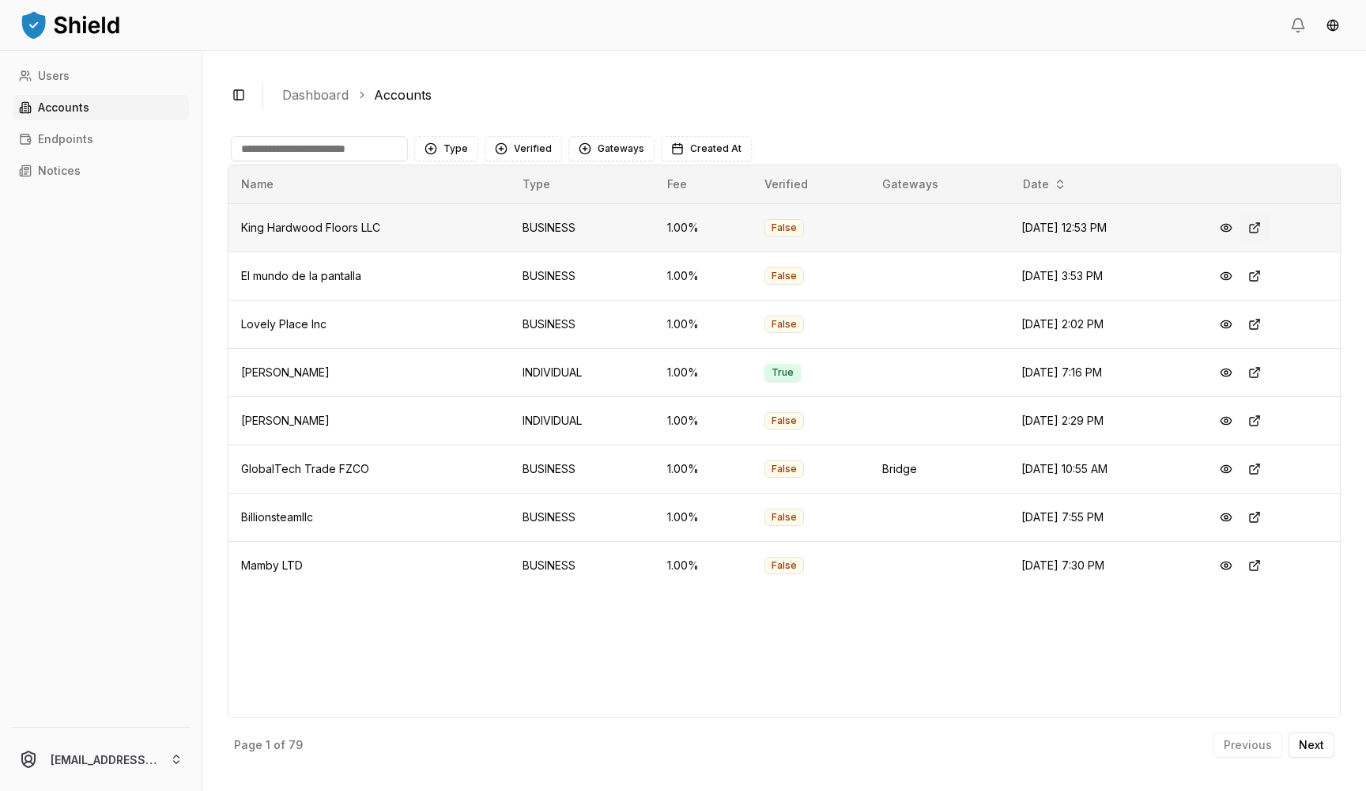
click at [1264, 223] on button at bounding box center [1255, 227] width 28 height 28
